Goal: Register for event/course

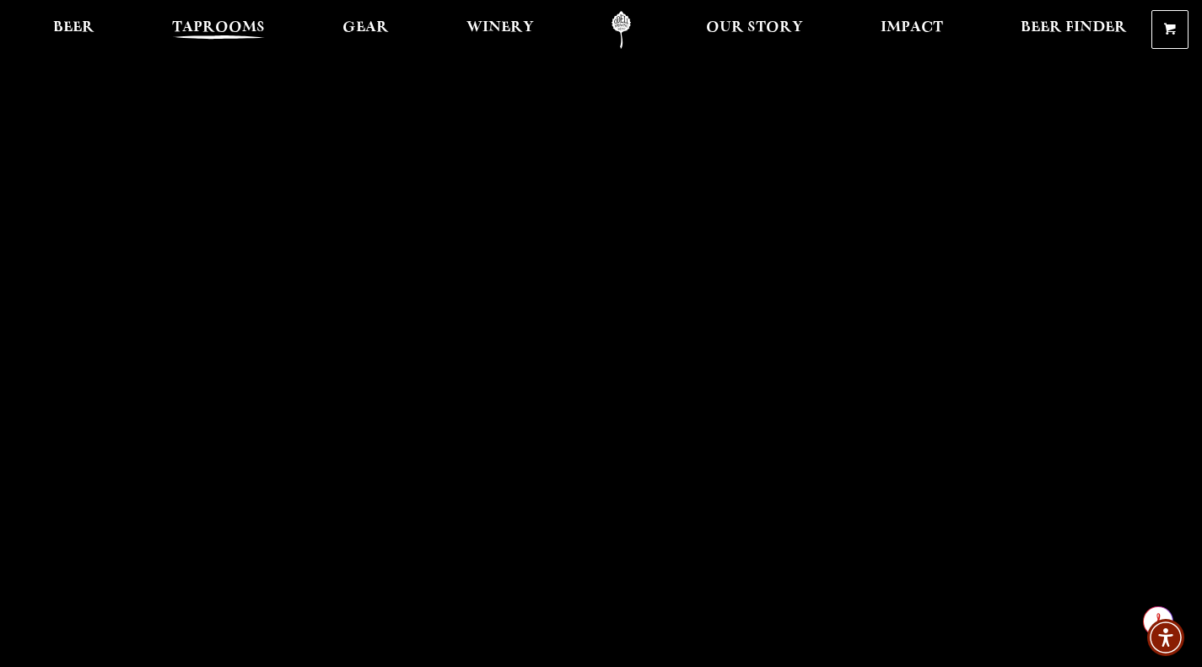
click at [205, 28] on span "Taprooms" at bounding box center [218, 27] width 93 height 13
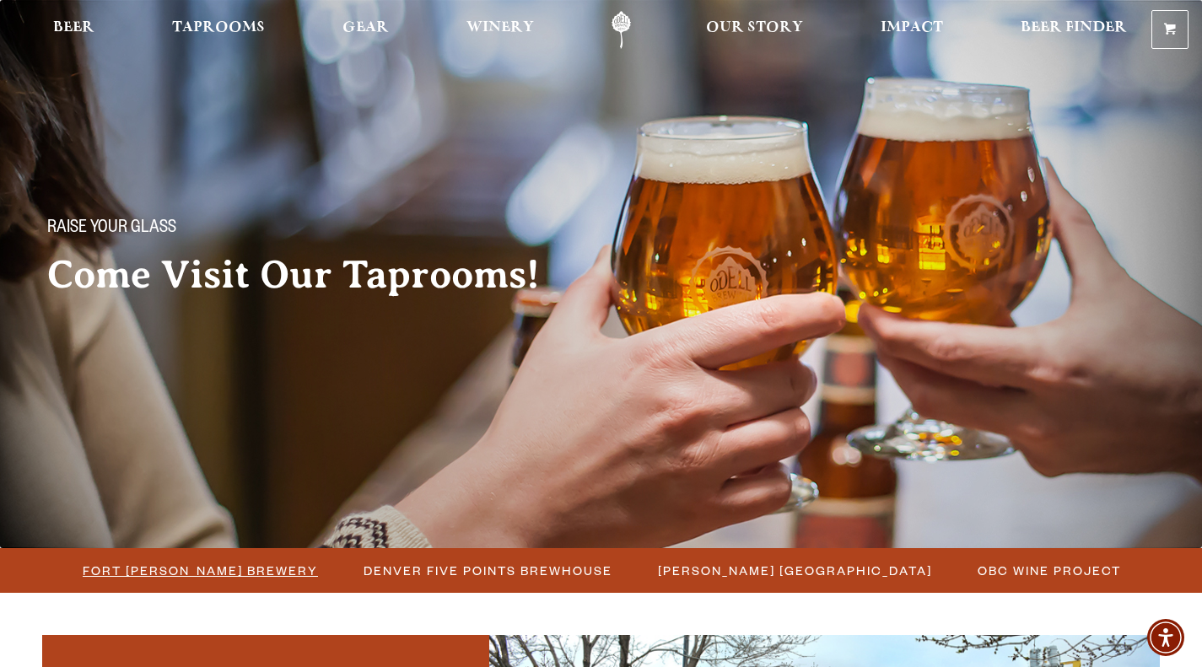
click at [186, 575] on span "Fort Collins Brewery" at bounding box center [200, 571] width 235 height 24
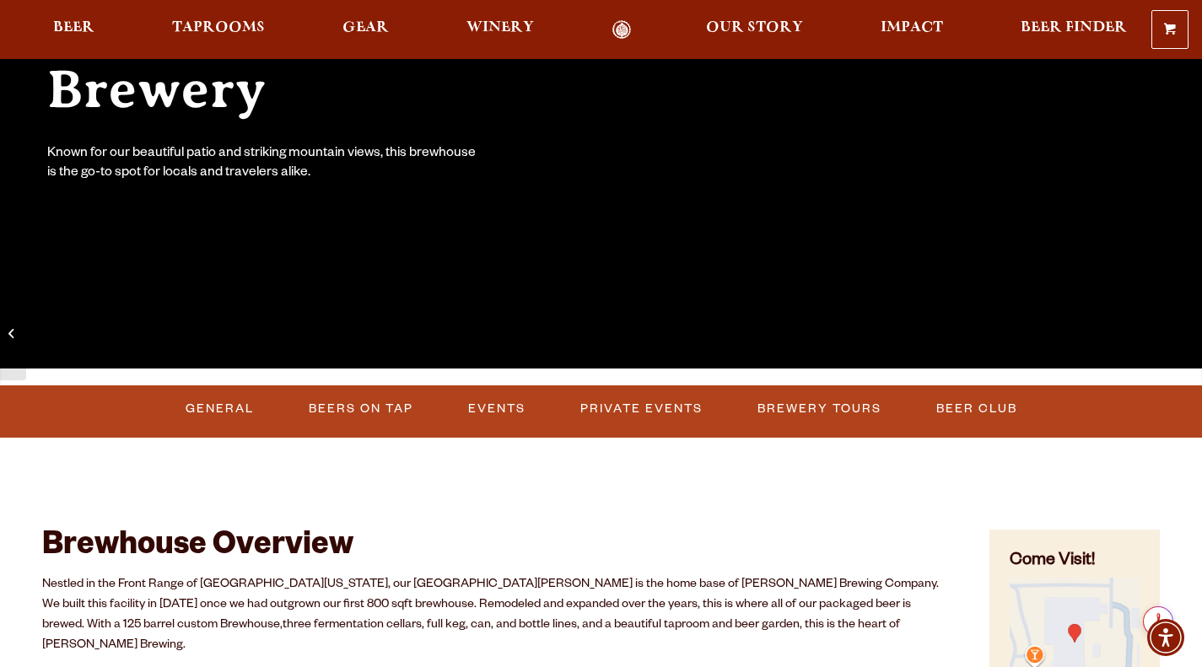
scroll to position [348, 0]
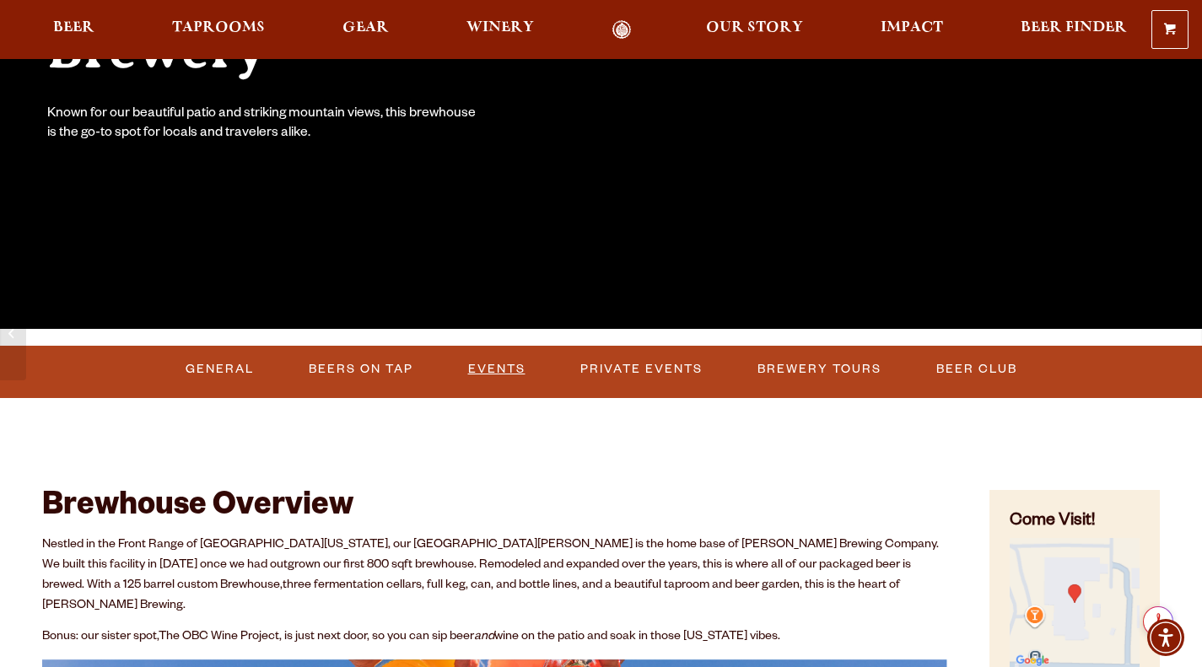
click at [485, 371] on link "Events" at bounding box center [496, 369] width 71 height 39
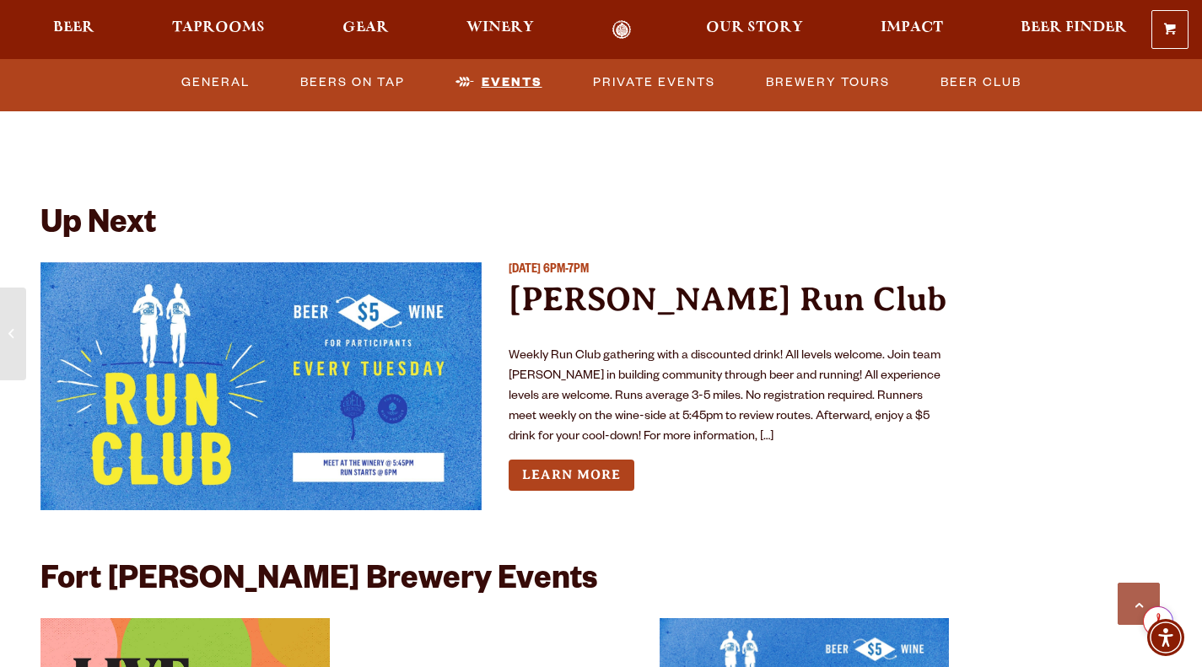
scroll to position [3700, 0]
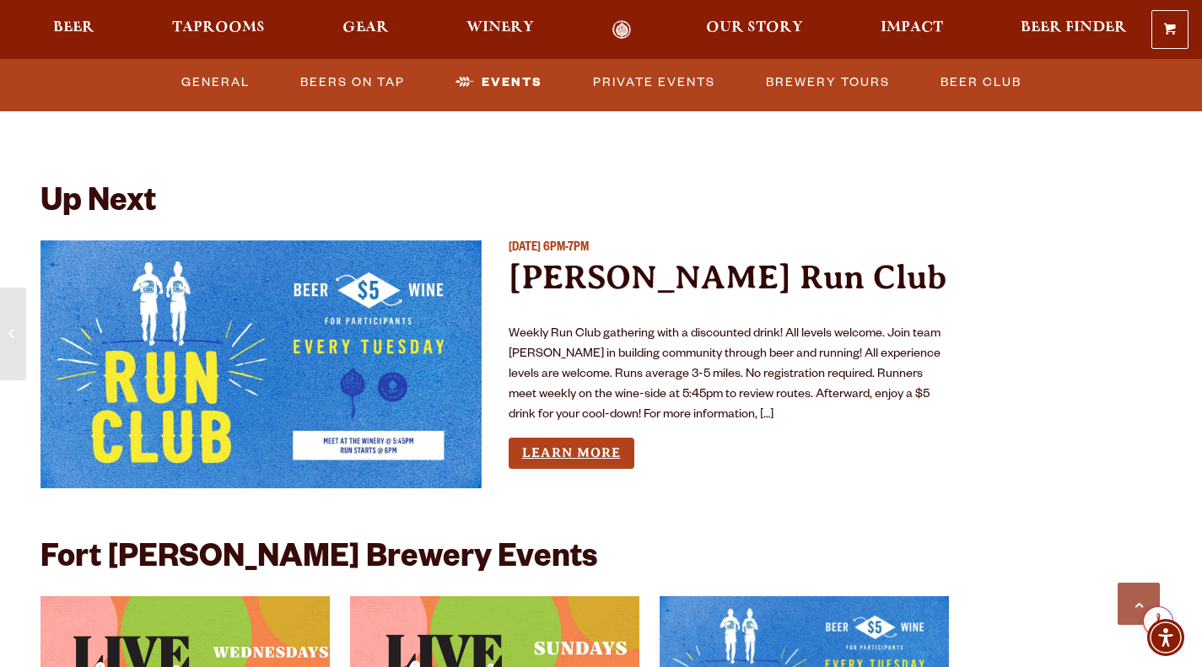
click at [558, 438] on link "Learn More" at bounding box center [572, 453] width 126 height 31
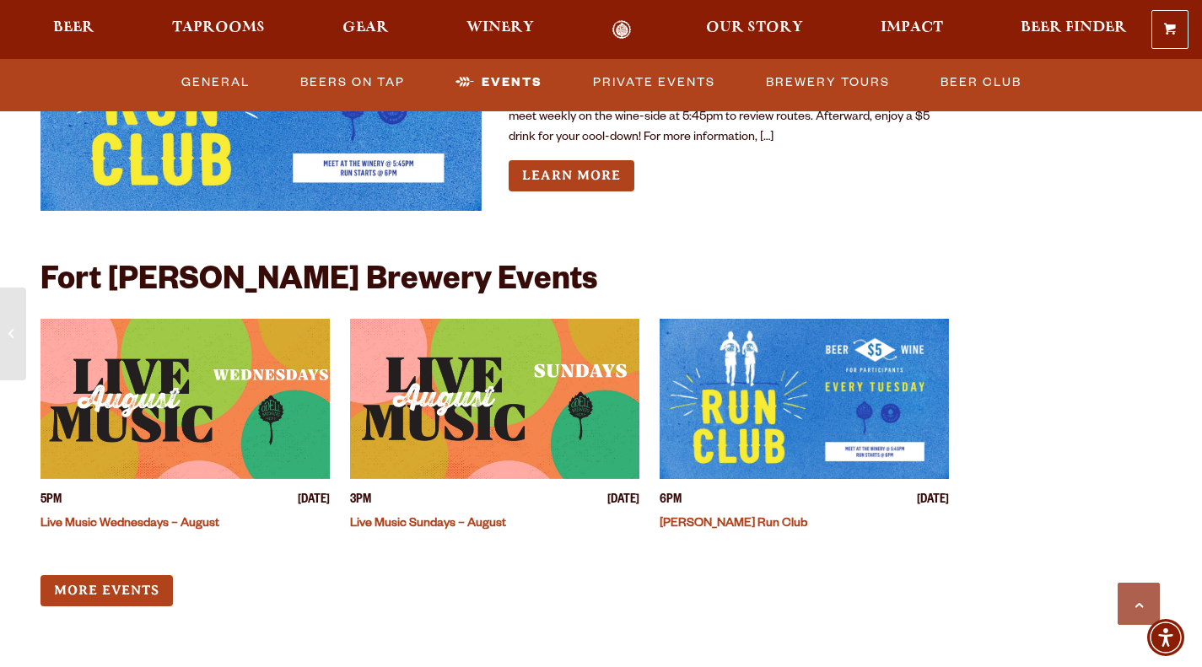
scroll to position [3989, 0]
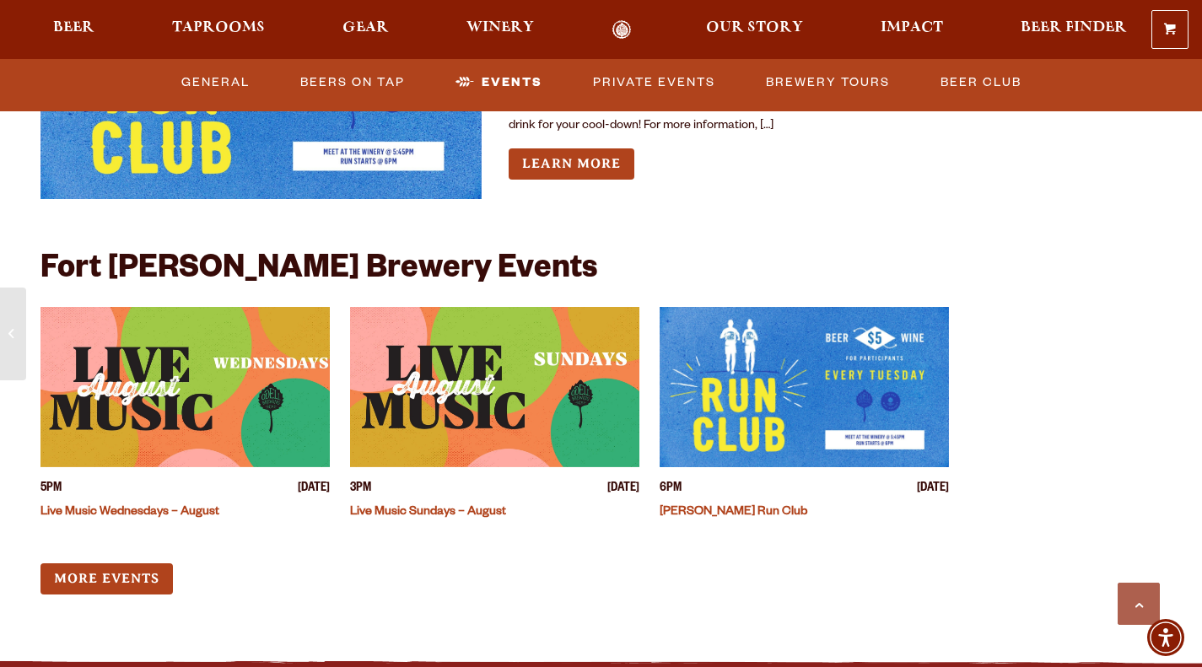
click at [445, 400] on img "View event details" at bounding box center [494, 387] width 289 height 160
